Goal: Transaction & Acquisition: Purchase product/service

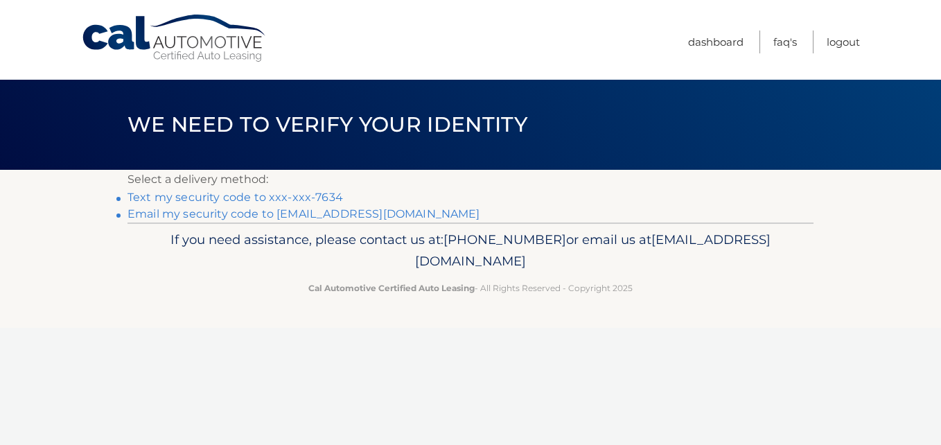
click at [169, 196] on link "Text my security code to xxx-xxx-7634" at bounding box center [234, 197] width 215 height 13
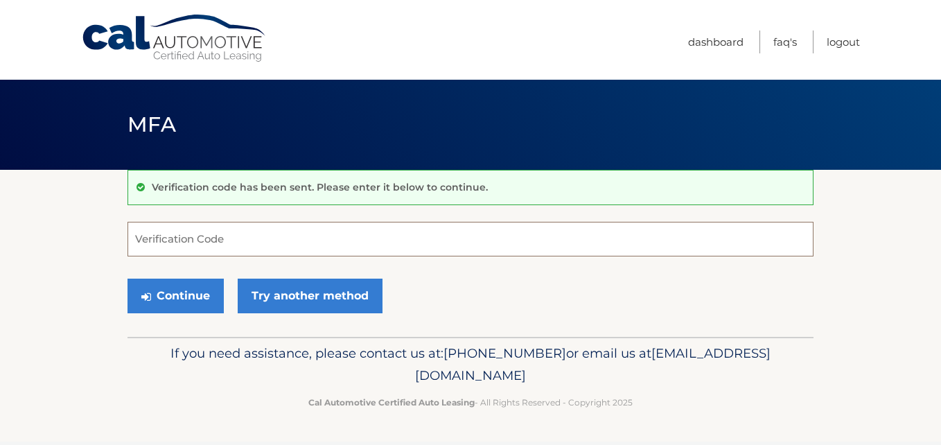
click at [238, 234] on input "Verification Code" at bounding box center [470, 239] width 686 height 35
type input "690110"
click at [127, 279] on button "Continue" at bounding box center [175, 296] width 96 height 35
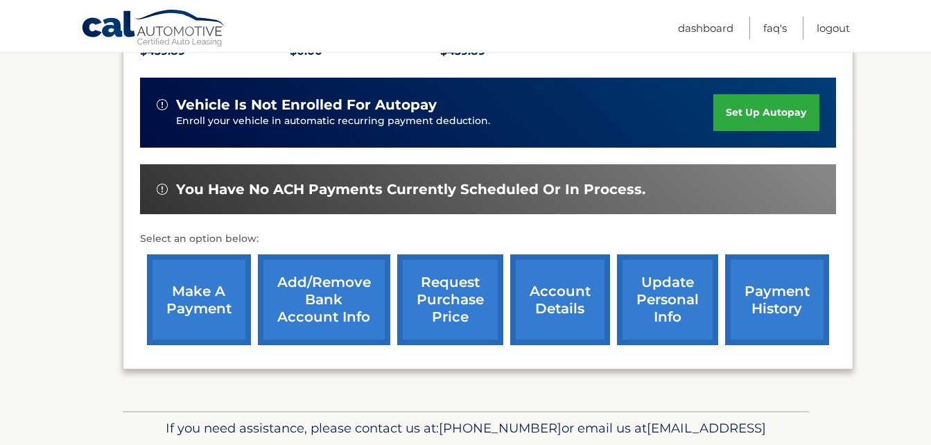
scroll to position [346, 0]
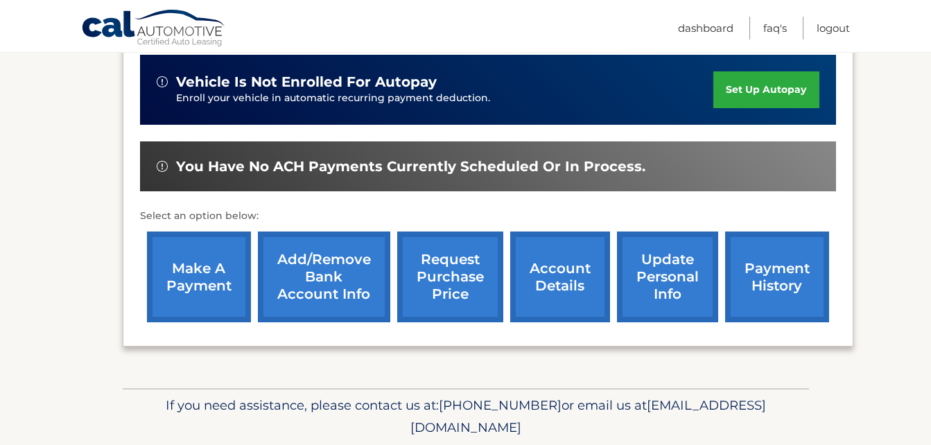
click at [188, 278] on link "make a payment" at bounding box center [199, 276] width 104 height 91
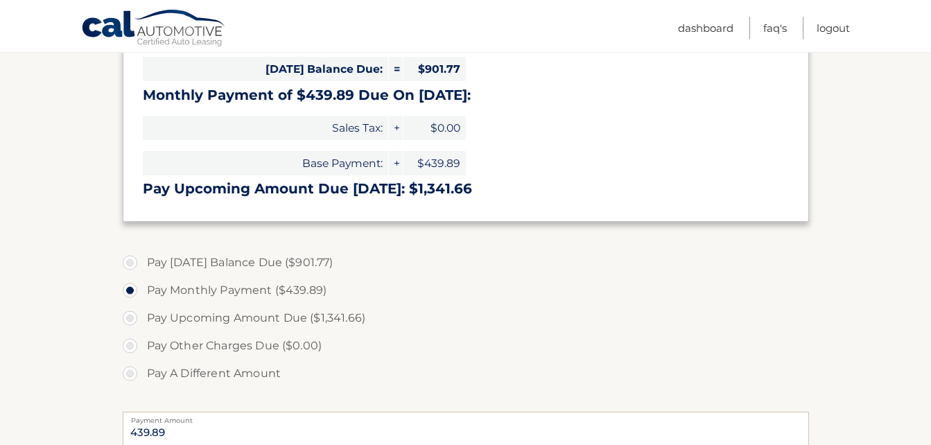
scroll to position [346, 0]
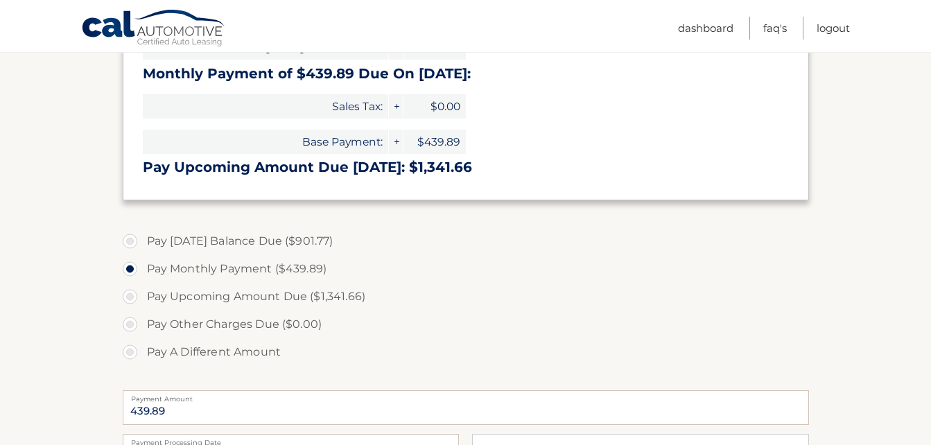
click at [134, 350] on label "Pay A Different Amount" at bounding box center [466, 352] width 686 height 28
click at [134, 350] on input "Pay A Different Amount" at bounding box center [135, 349] width 14 height 22
radio input "true"
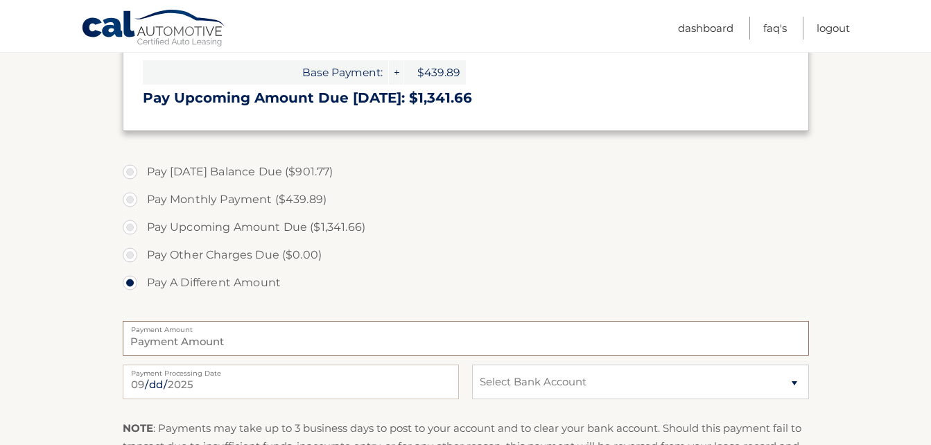
click at [173, 343] on input "Payment Amount" at bounding box center [466, 338] width 686 height 35
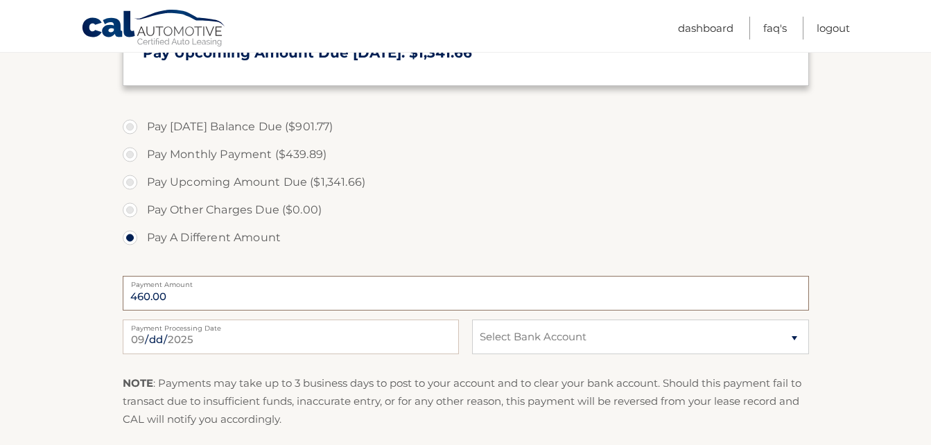
scroll to position [485, 0]
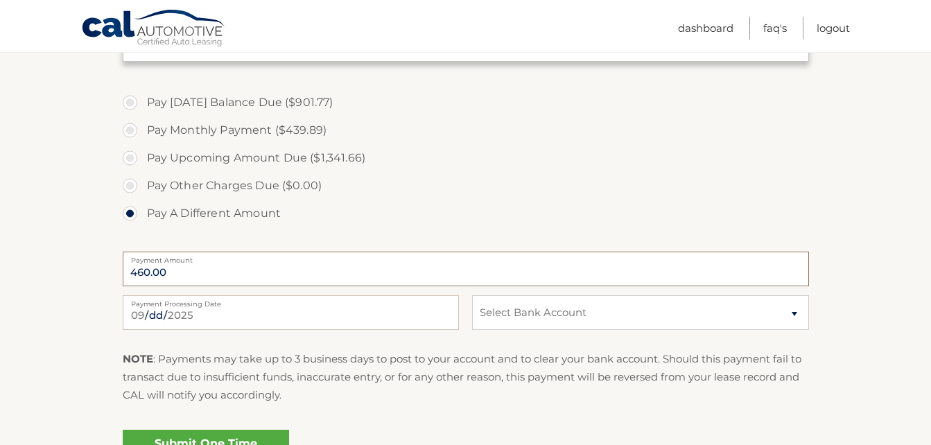
type input "460.00"
click at [786, 313] on select "Select Bank Account Checking JPMORGAN CHASE BANK, NA *****7460 Checking CITIBAN…" at bounding box center [640, 312] width 336 height 35
select select "MDdiNTE3NTYtNDliZS00YTU0LTk4YmEtM2RjNDgzYzhiN2E1"
click at [472, 295] on select "Select Bank Account Checking JPMORGAN CHASE BANK, NA *****7460 Checking CITIBAN…" at bounding box center [640, 312] width 336 height 35
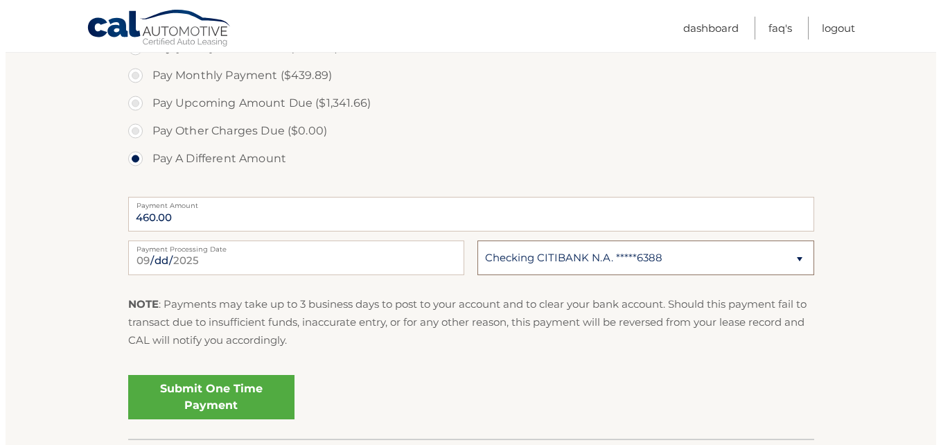
scroll to position [554, 0]
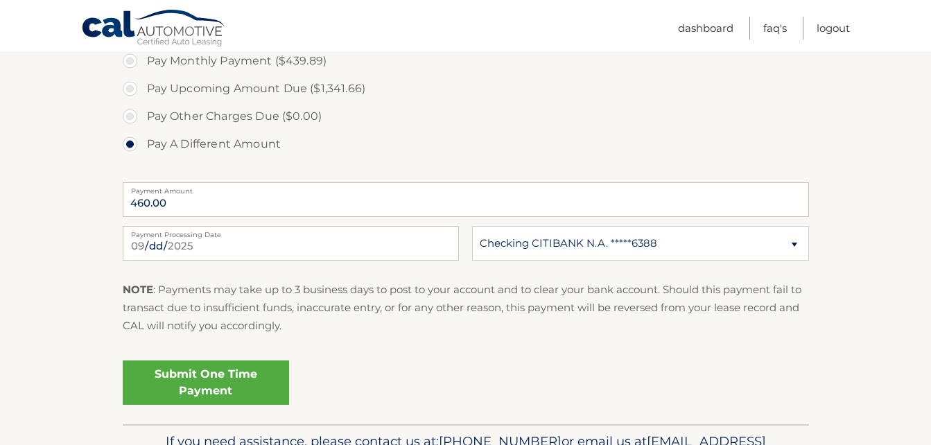
click at [247, 384] on link "Submit One Time Payment" at bounding box center [206, 382] width 166 height 44
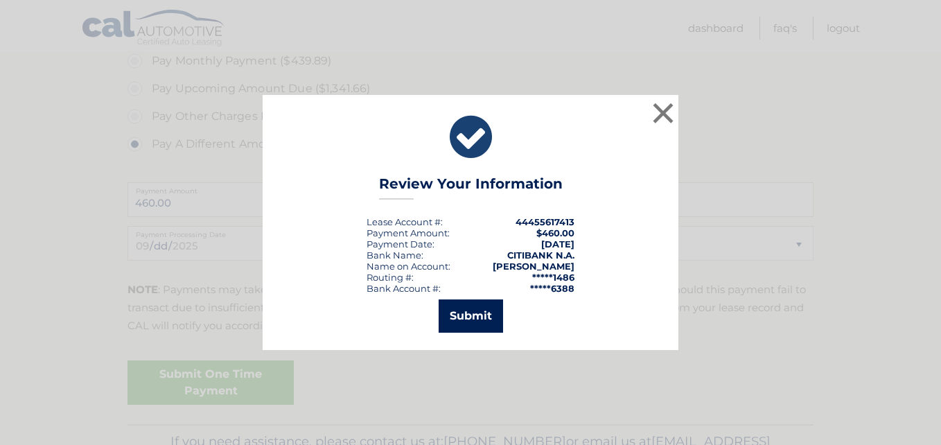
click at [468, 321] on button "Submit" at bounding box center [471, 315] width 64 height 33
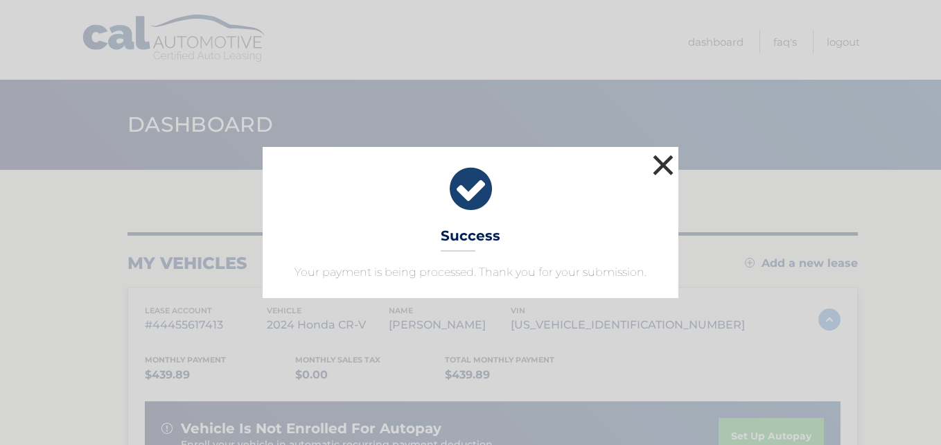
click at [672, 166] on button "×" at bounding box center [663, 165] width 28 height 28
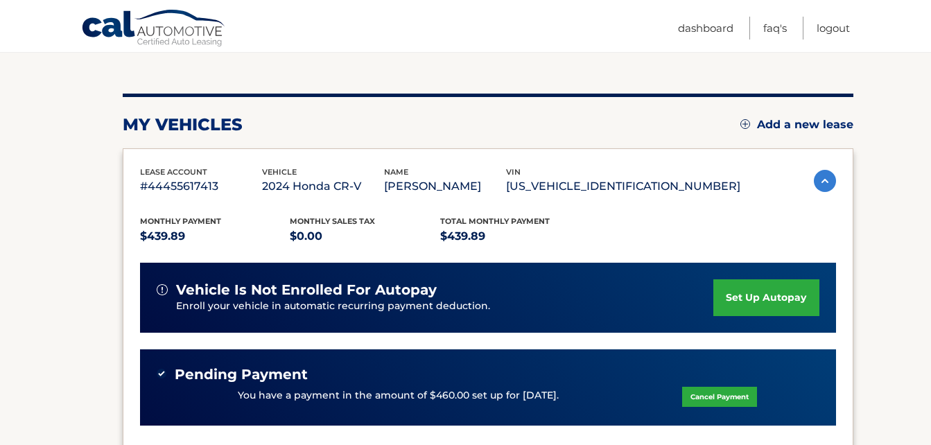
scroll to position [208, 0]
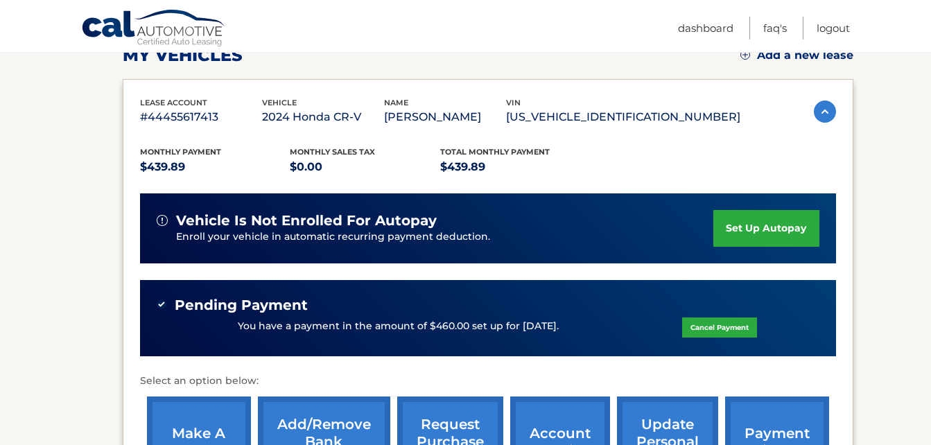
click at [705, 332] on link "Cancel Payment" at bounding box center [719, 327] width 75 height 20
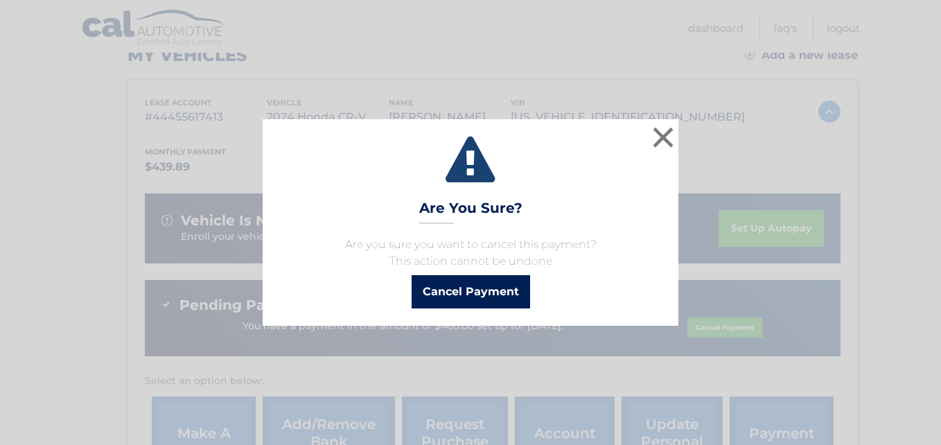
click at [483, 287] on button "Cancel Payment" at bounding box center [471, 291] width 118 height 33
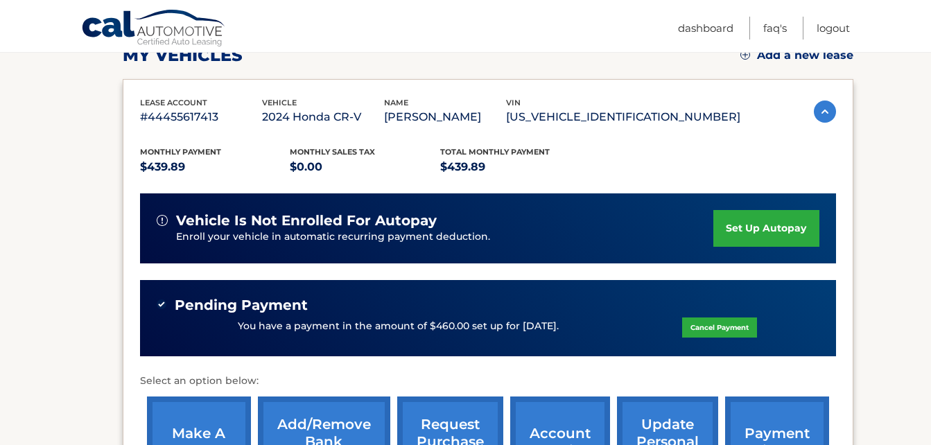
scroll to position [277, 0]
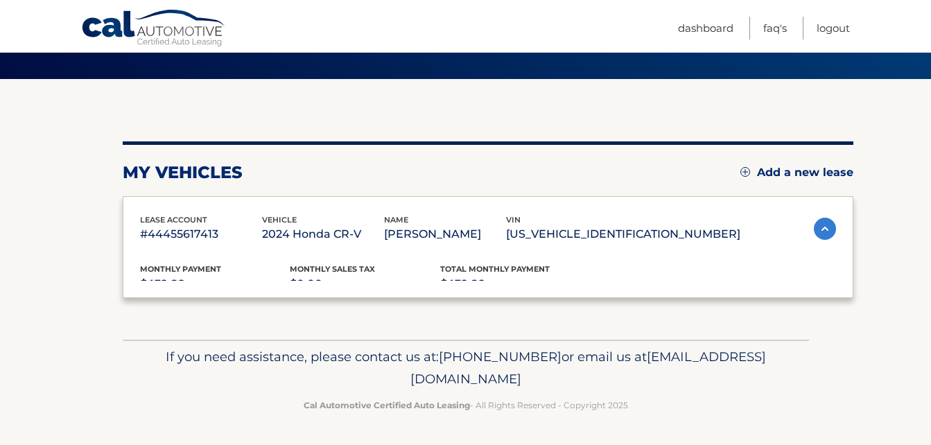
scroll to position [277, 0]
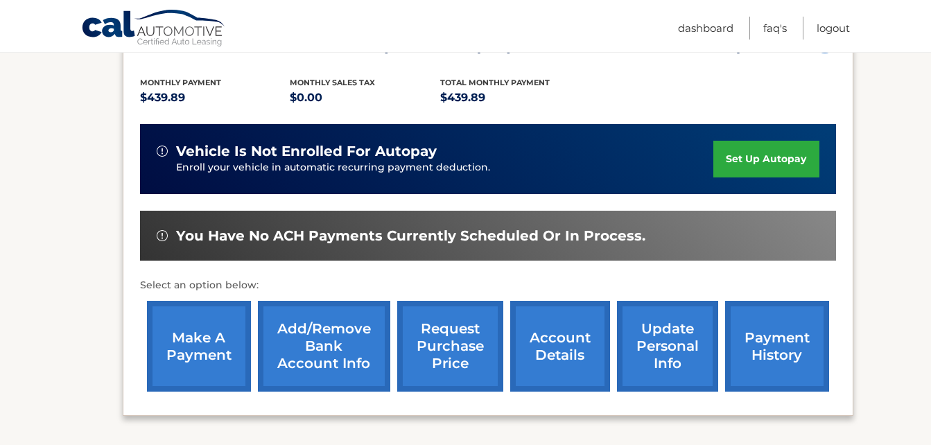
click at [211, 341] on link "make a payment" at bounding box center [199, 346] width 104 height 91
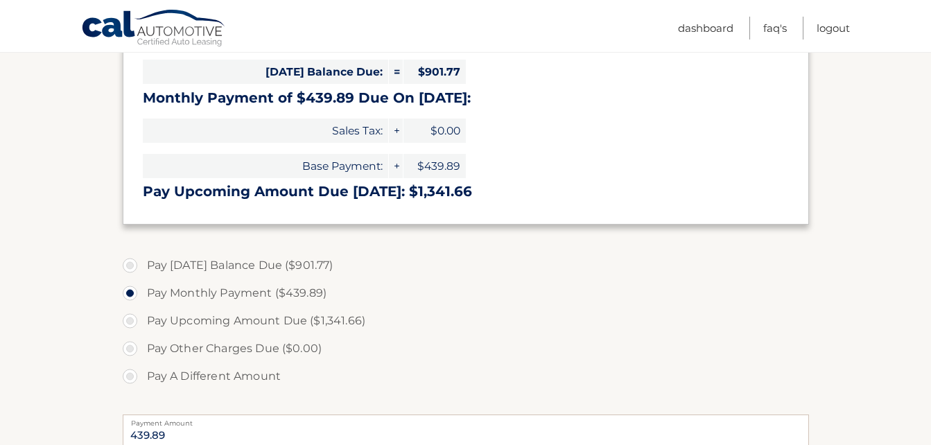
scroll to position [346, 0]
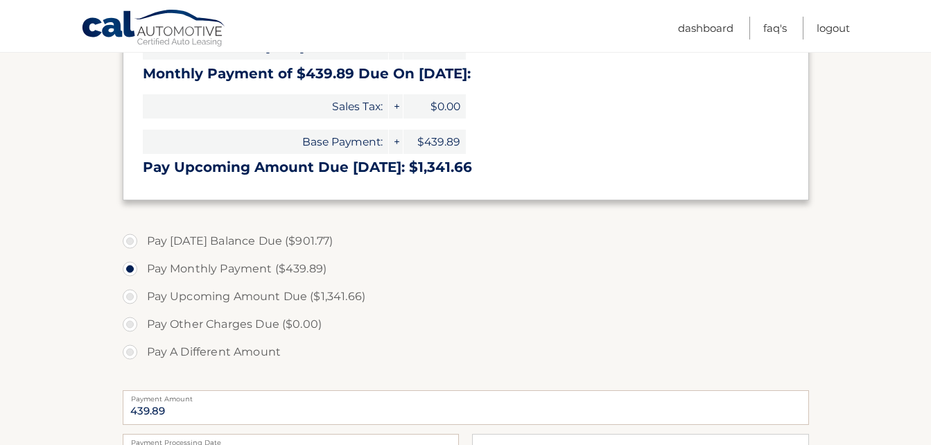
click at [139, 353] on label "Pay A Different Amount" at bounding box center [466, 352] width 686 height 28
click at [139, 353] on input "Pay A Different Amount" at bounding box center [135, 349] width 14 height 22
radio input "true"
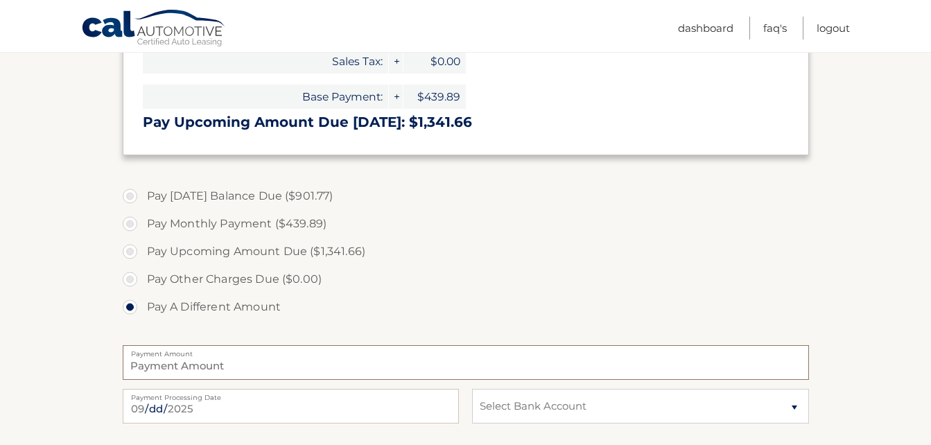
scroll to position [416, 0]
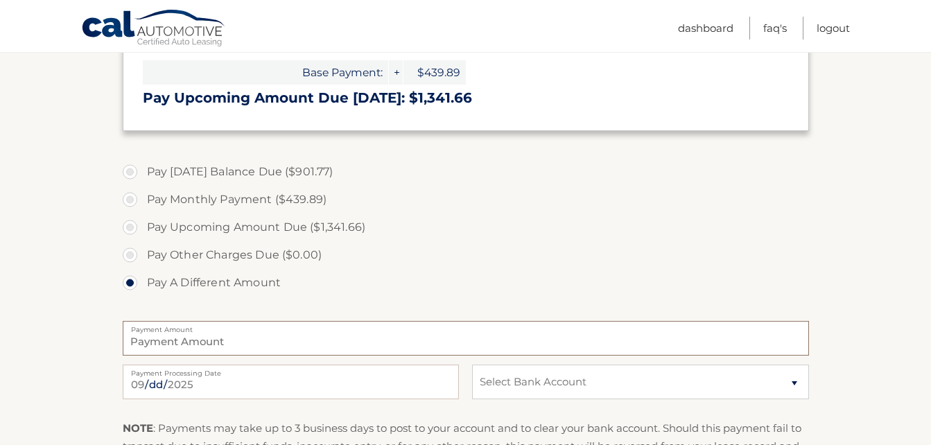
click at [222, 348] on input "Payment Amount" at bounding box center [466, 338] width 686 height 35
type input "461.88"
click at [787, 386] on select "Select Bank Account Checking JPMORGAN CHASE BANK, NA *****7460 Checking CITIBAN…" at bounding box center [640, 381] width 336 height 35
select select "MDdiNTE3NTYtNDliZS00YTU0LTk4YmEtM2RjNDgzYzhiN2E1"
click at [472, 364] on select "Select Bank Account Checking JPMORGAN CHASE BANK, NA *****7460 Checking CITIBAN…" at bounding box center [640, 381] width 336 height 35
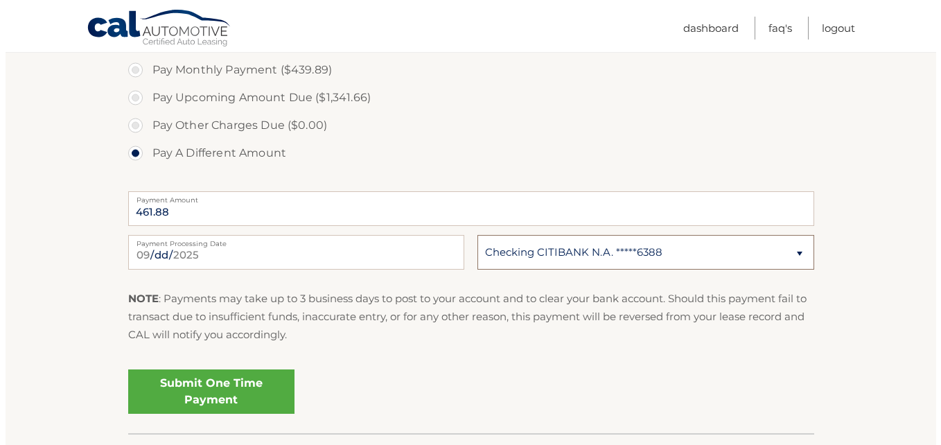
scroll to position [554, 0]
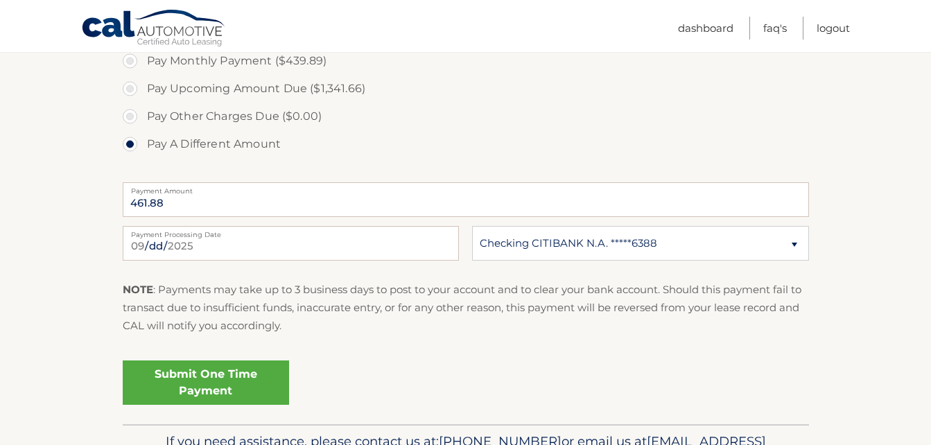
click at [204, 390] on link "Submit One Time Payment" at bounding box center [206, 382] width 166 height 44
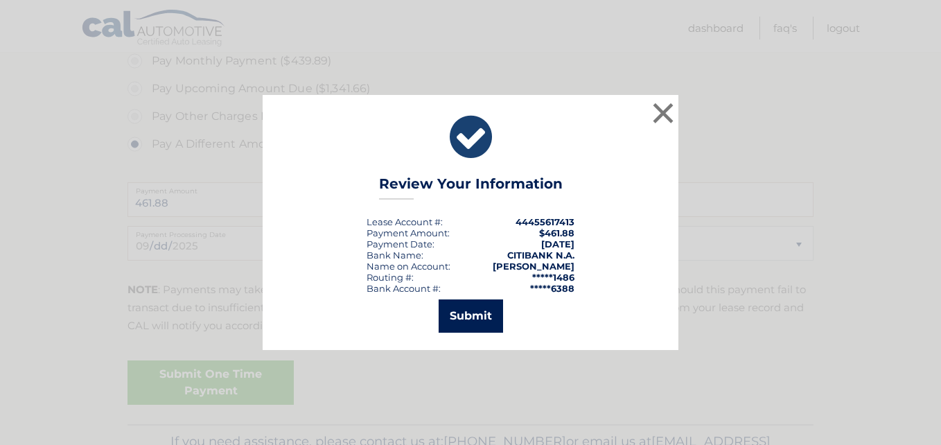
click at [447, 317] on button "Submit" at bounding box center [471, 315] width 64 height 33
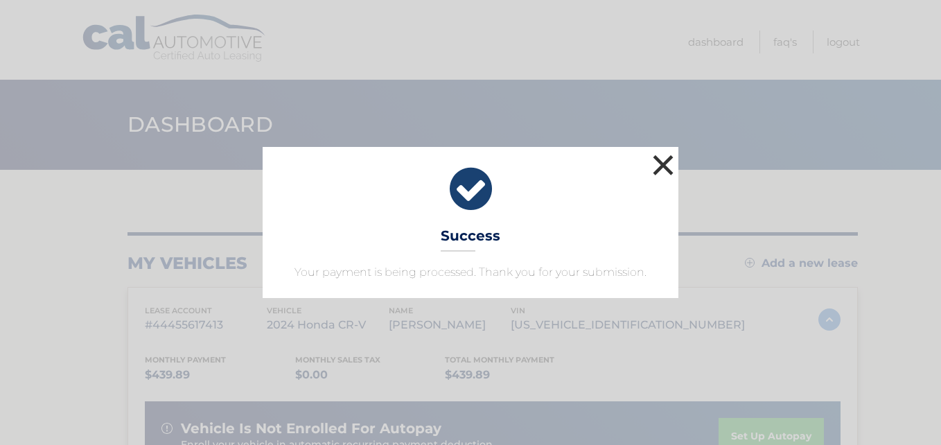
drag, startPoint x: 664, startPoint y: 166, endPoint x: 675, endPoint y: 168, distance: 11.3
click at [664, 166] on button "×" at bounding box center [663, 165] width 28 height 28
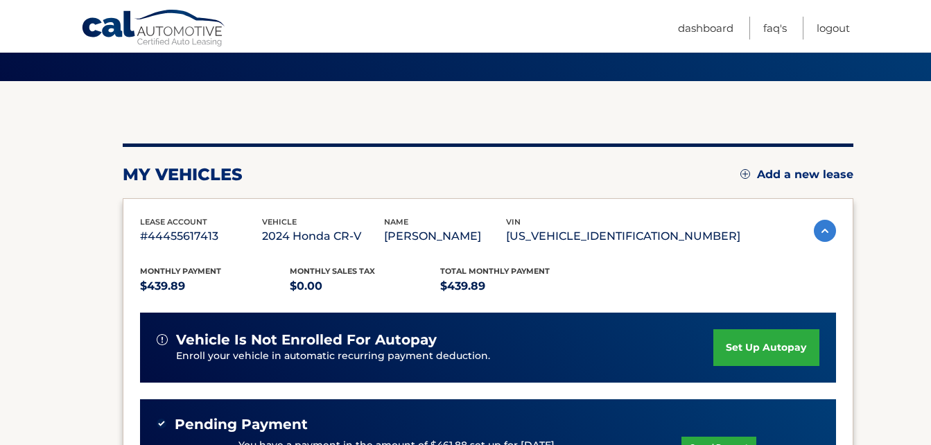
scroll to position [53, 0]
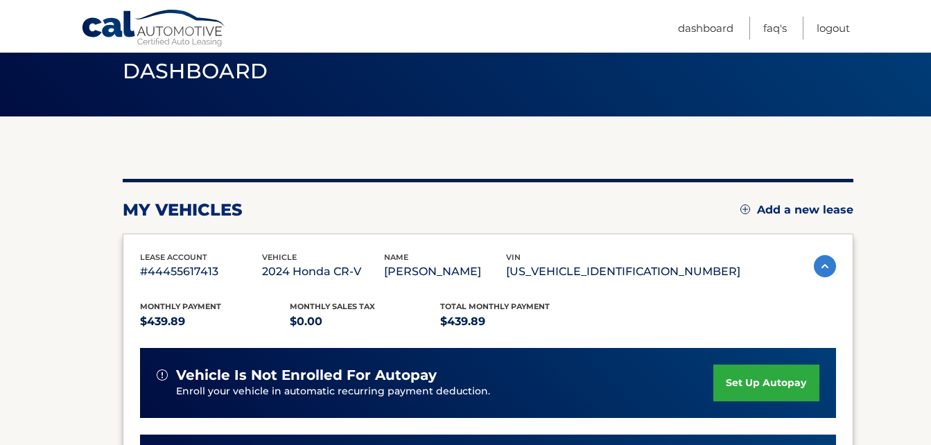
click at [876, 146] on section "my vehicles Add a new lease lease account #44455617413 vehicle 2024 Honda CR-V …" at bounding box center [465, 411] width 931 height 591
click at [830, 33] on link "Logout" at bounding box center [832, 28] width 33 height 23
